Goal: Find specific page/section: Find specific page/section

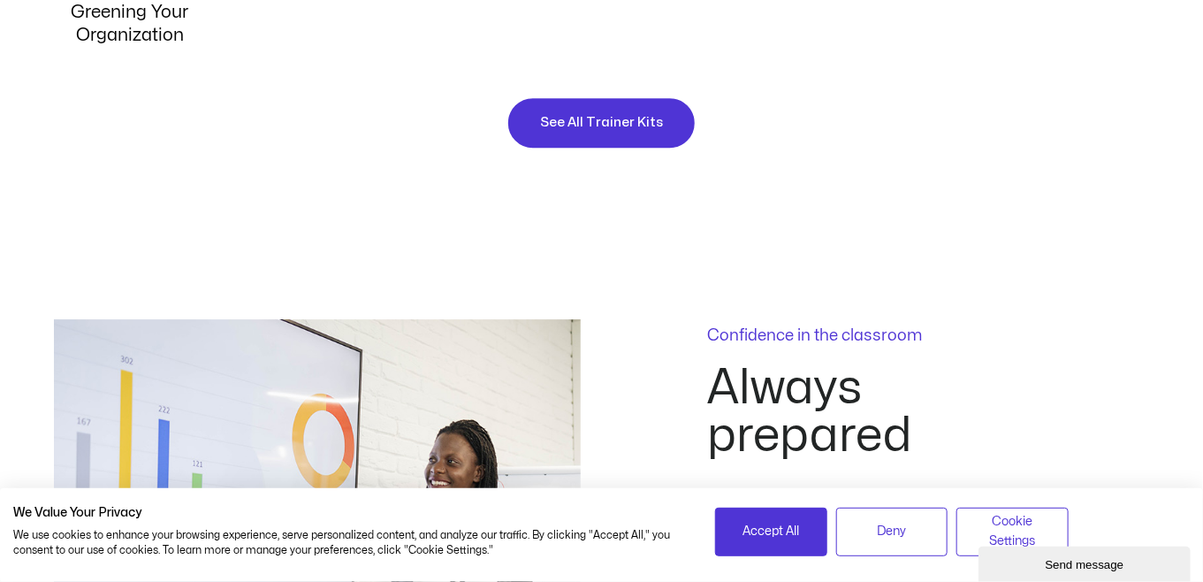
scroll to position [2210, 0]
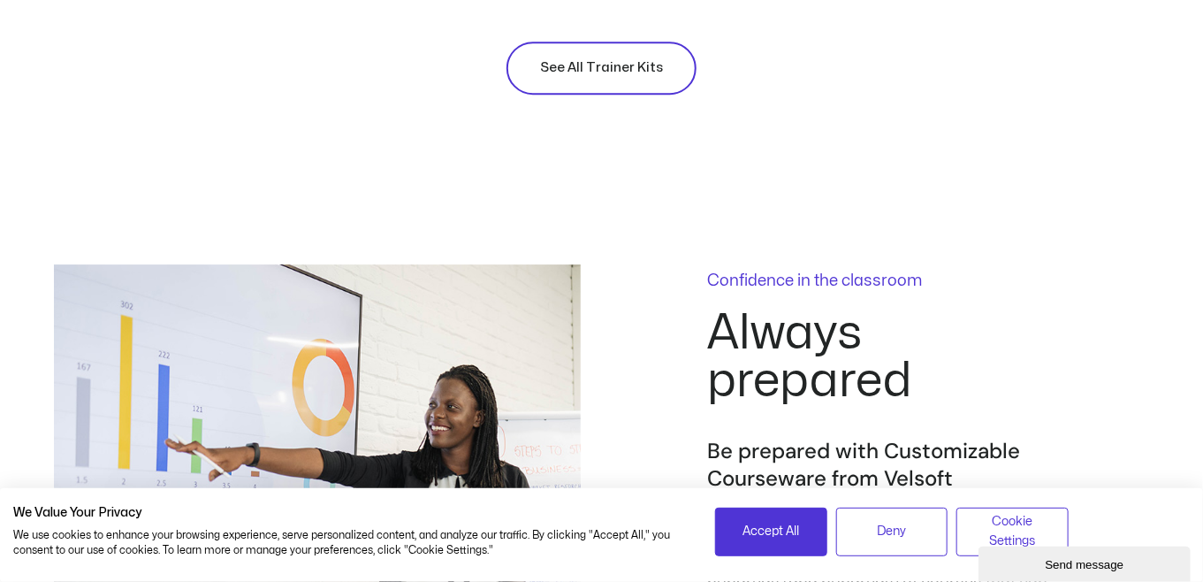
click at [616, 67] on span "See All Trainer Kits" at bounding box center [601, 67] width 123 height 21
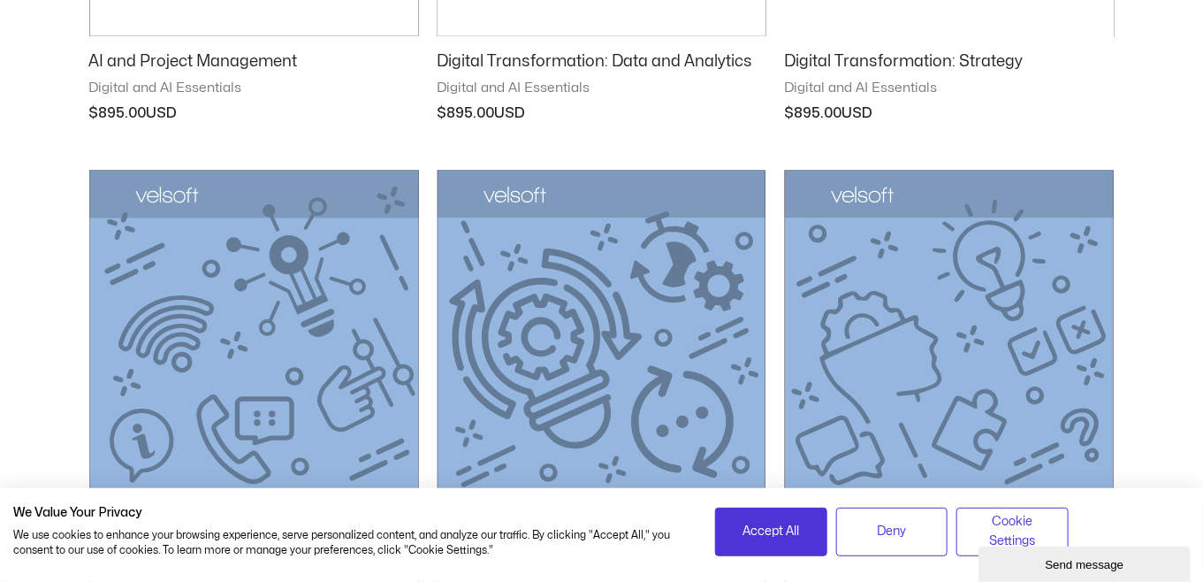
scroll to position [1765, 0]
